Goal: Navigation & Orientation: Find specific page/section

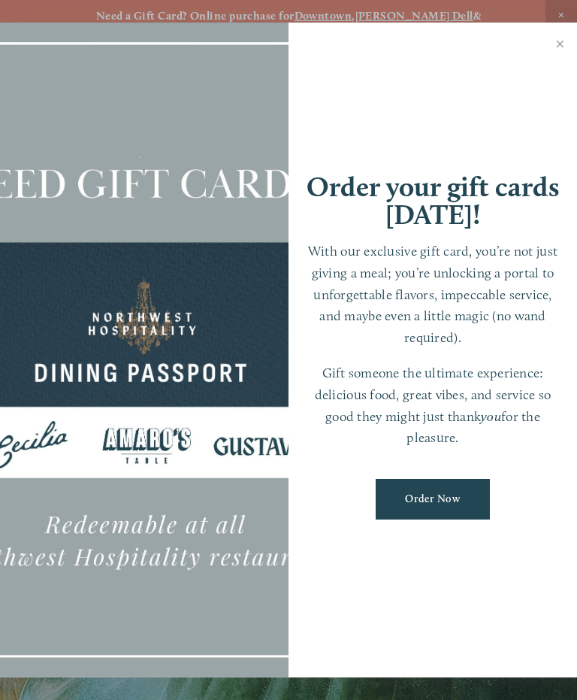
scroll to position [32, 0]
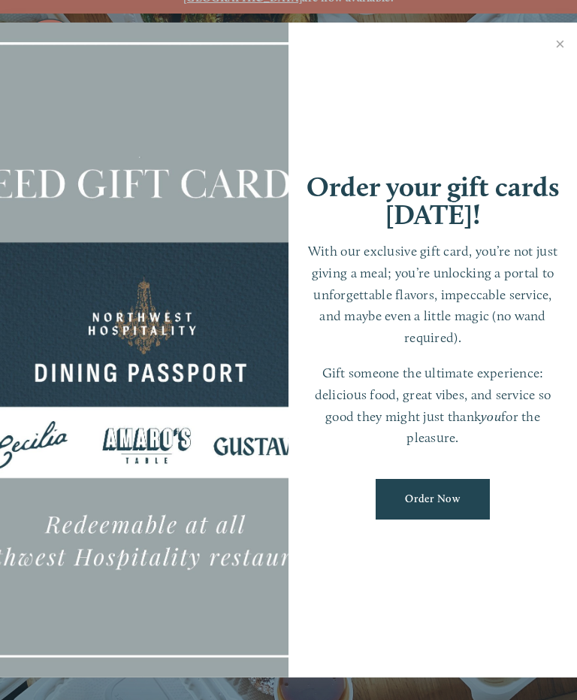
click at [410, 254] on p "With our exclusive gift card, you’re not just giving a meal; you’re unlocking a…" at bounding box center [433, 294] width 259 height 108
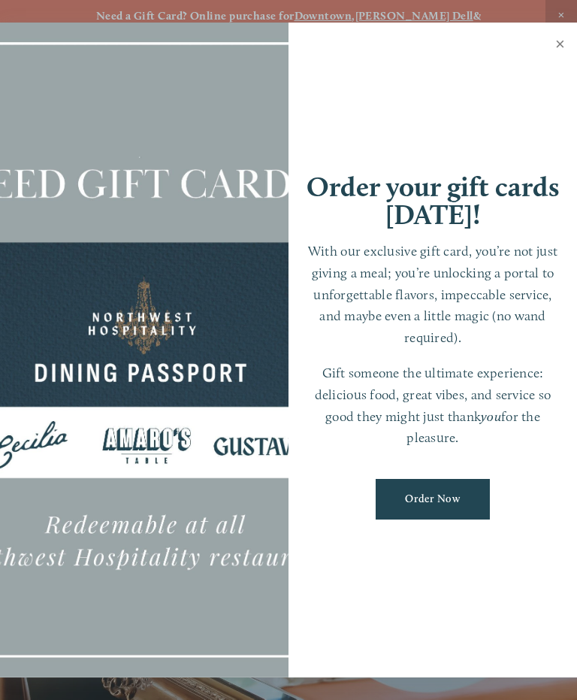
click at [558, 41] on link "Close" at bounding box center [560, 46] width 29 height 42
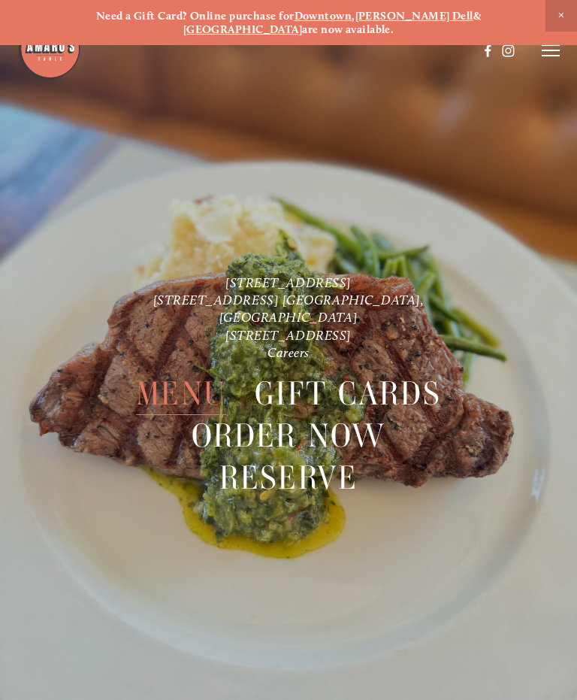
click at [189, 373] on span "Menu" at bounding box center [181, 394] width 90 height 42
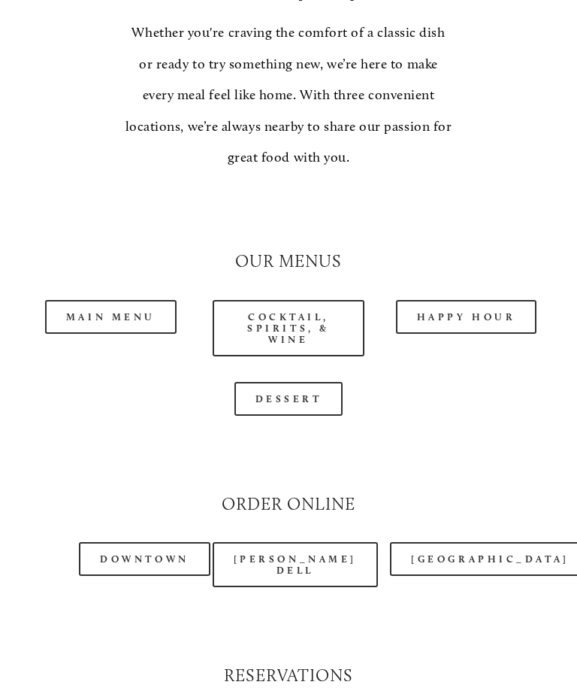
scroll to position [1238, 0]
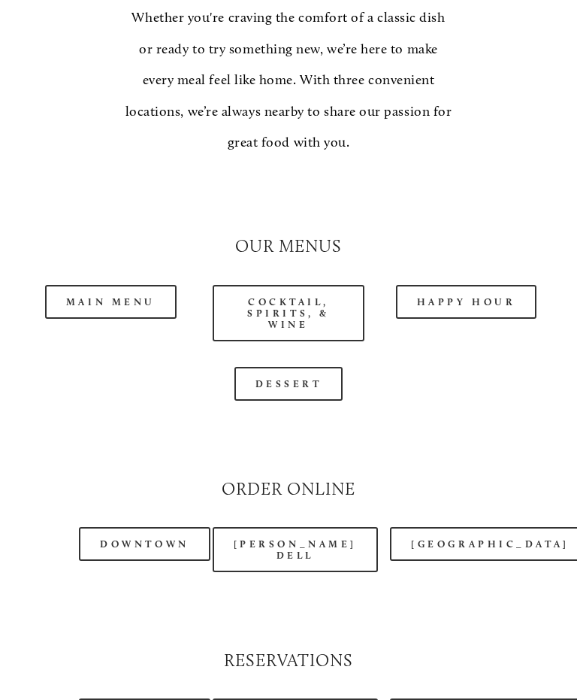
click at [304, 528] on link "[PERSON_NAME] Dell" at bounding box center [295, 550] width 165 height 45
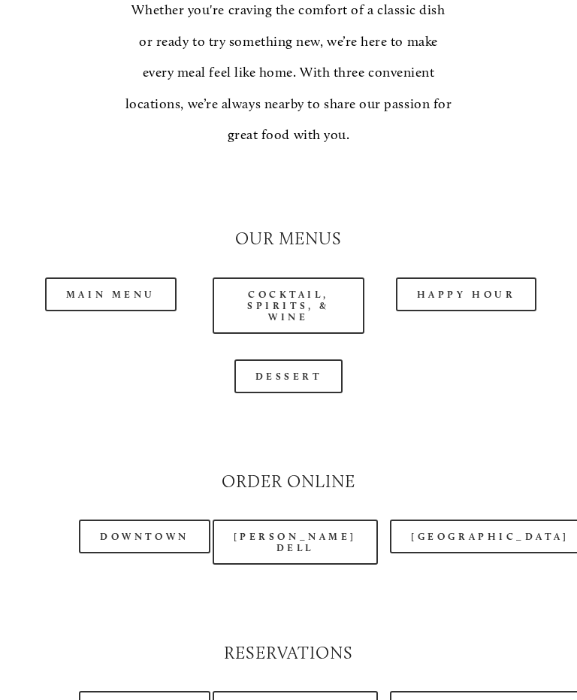
click at [131, 277] on link "Main Menu" at bounding box center [111, 294] width 132 height 34
